Goal: Contribute content: Add original content to the website for others to see

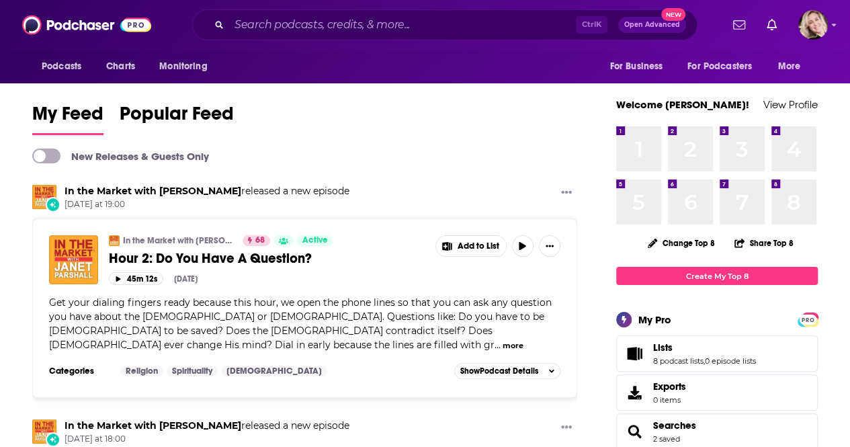
click at [257, 26] on input "Search podcasts, credits, & more..." at bounding box center [402, 24] width 347 height 21
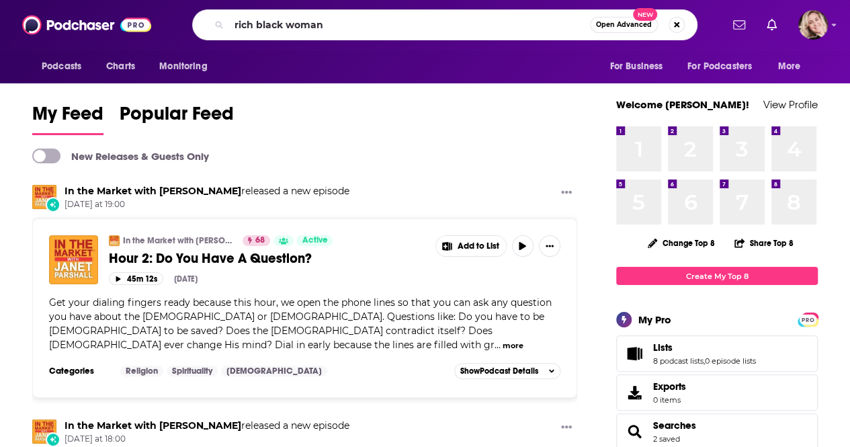
type input "rich black woman"
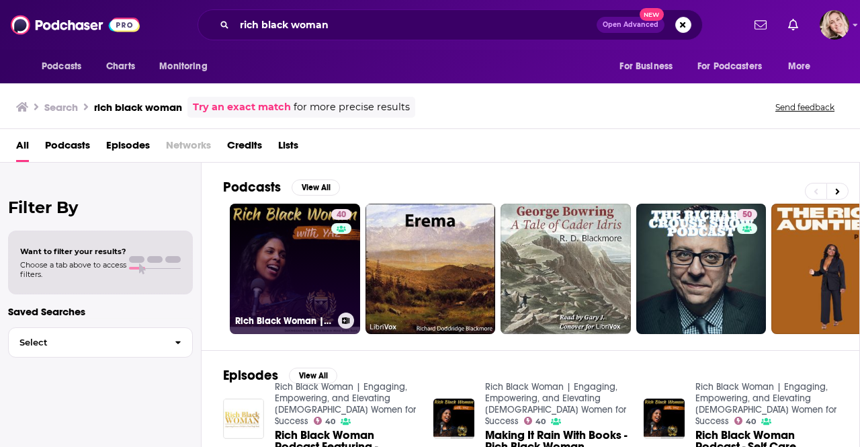
click at [282, 252] on link "40 Rich Black Woman | Engaging, Empowering, and Elevating [DEMOGRAPHIC_DATA] Wo…" at bounding box center [295, 269] width 130 height 130
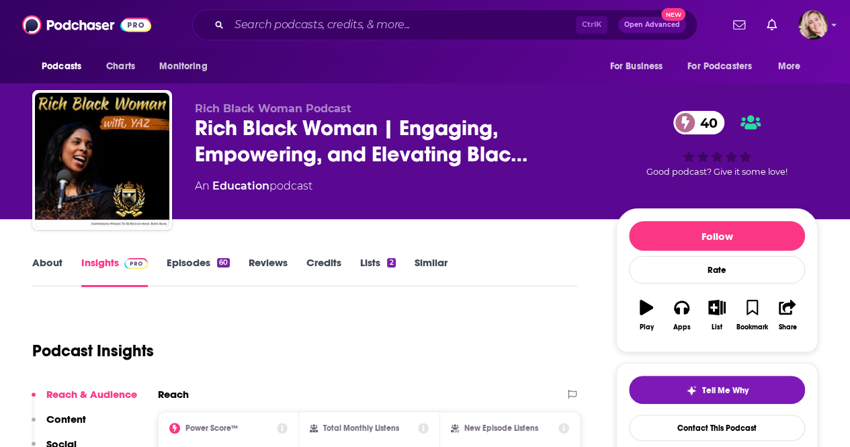
click at [46, 263] on link "About" at bounding box center [47, 271] width 30 height 31
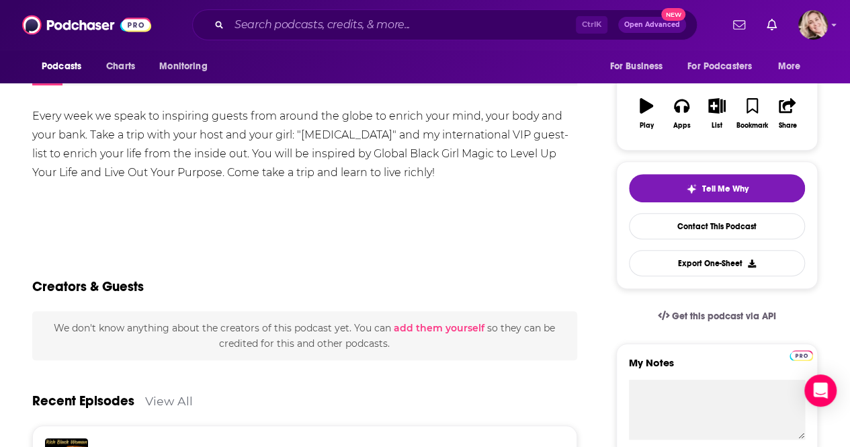
scroll to position [208, 0]
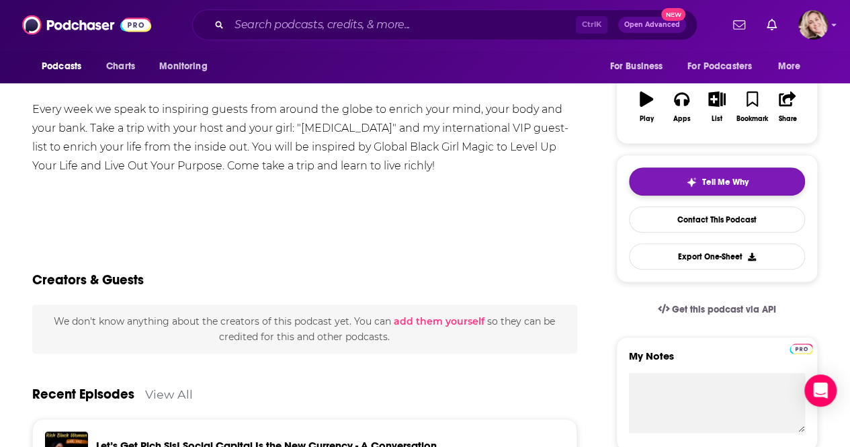
click at [769, 183] on button "Tell Me Why" at bounding box center [717, 181] width 176 height 28
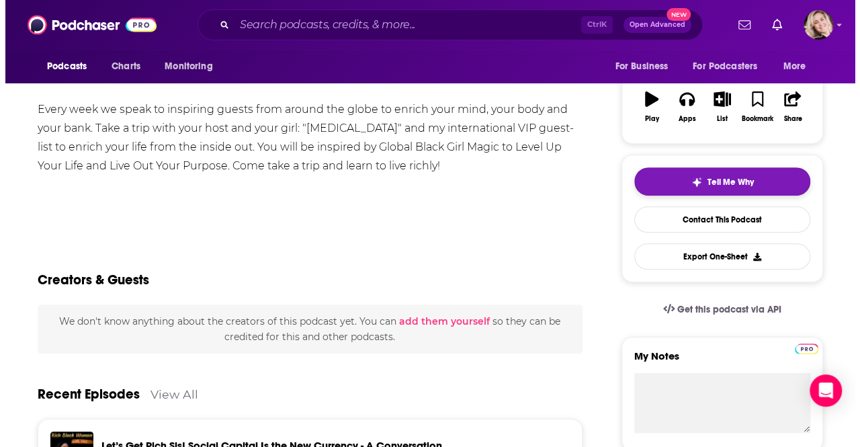
scroll to position [0, 0]
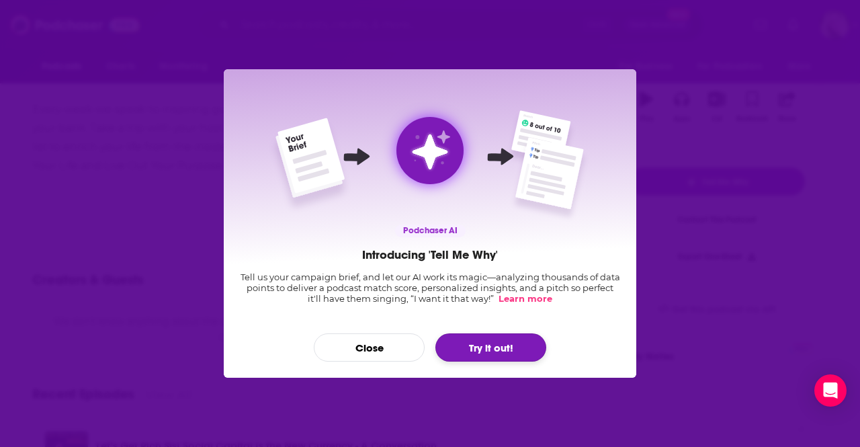
click at [473, 347] on button "Try it out!" at bounding box center [490, 347] width 111 height 28
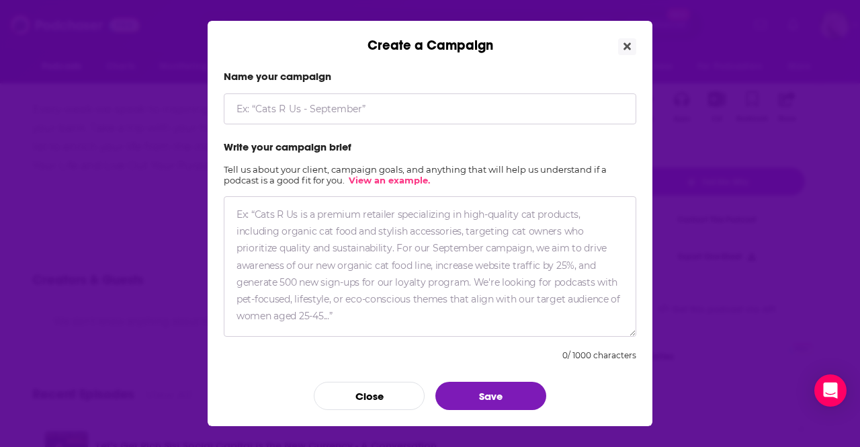
click at [386, 113] on input "Create a Campaign" at bounding box center [430, 108] width 413 height 31
click at [386, 113] on input "E" at bounding box center [430, 108] width 413 height 31
type input "Educational Injustice"
drag, startPoint x: 363, startPoint y: 322, endPoint x: 232, endPoint y: 207, distance: 174.7
click at [232, 207] on textarea "Create a Campaign" at bounding box center [430, 266] width 413 height 140
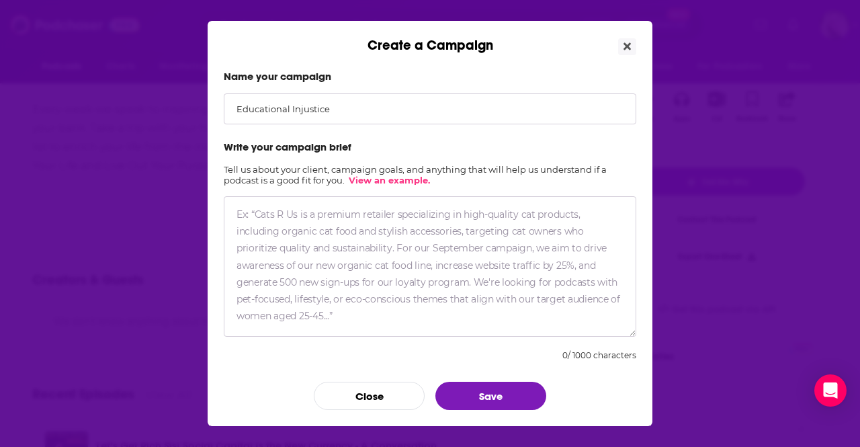
paste textarea "shares his personal journey experiencing homelessness in school and examining t…"
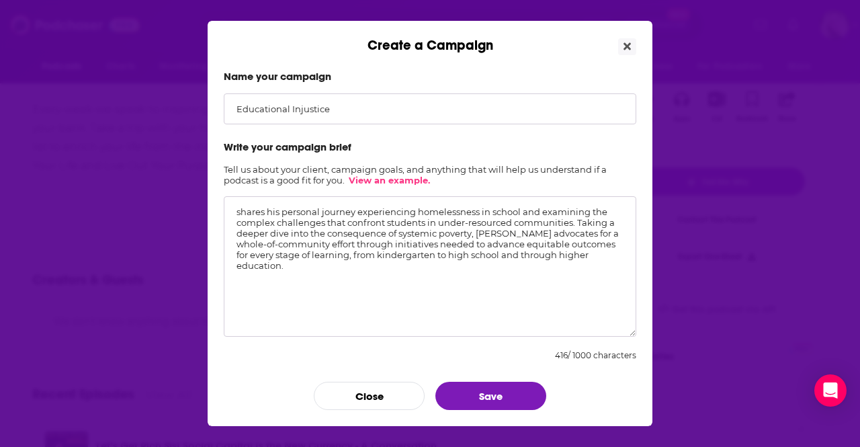
click at [232, 207] on textarea "shares his personal journey experiencing homelessness in school and examining t…" at bounding box center [430, 266] width 413 height 140
type textarea "[PERSON_NAME] shares his personal journey experiencing homelessness in school a…"
click at [473, 392] on button "Save" at bounding box center [490, 396] width 111 height 28
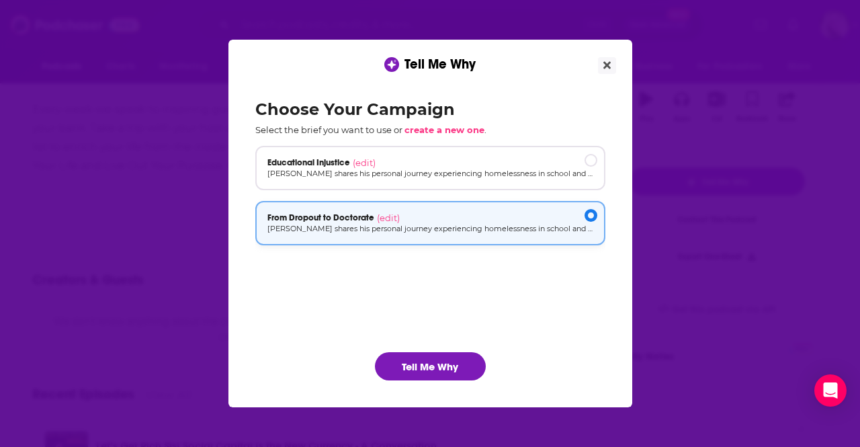
click at [590, 214] on div "[object Object]" at bounding box center [591, 215] width 13 height 13
click at [434, 370] on button "Tell Me Why" at bounding box center [430, 366] width 111 height 28
